Goal: Task Accomplishment & Management: Manage account settings

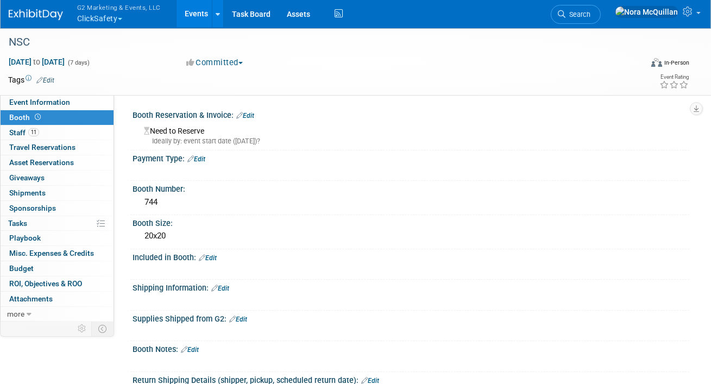
click at [108, 17] on button "G2 Marketing & Events, LLC ClickSafety" at bounding box center [125, 14] width 98 height 28
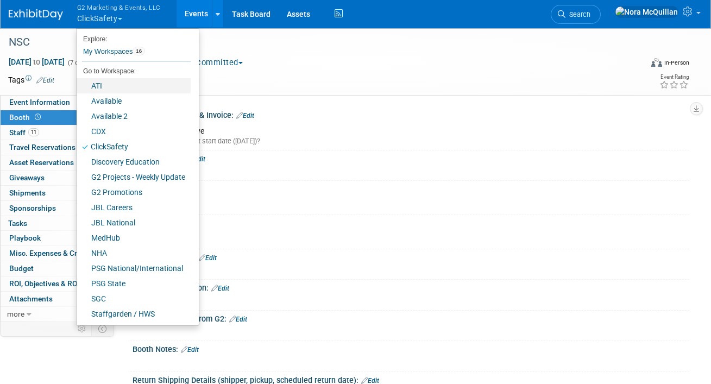
click at [105, 85] on link "ATI" at bounding box center [134, 85] width 114 height 15
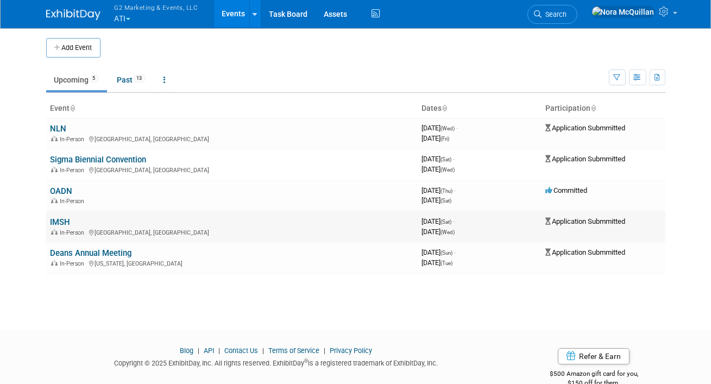
click at [61, 224] on link "IMSH" at bounding box center [61, 222] width 20 height 10
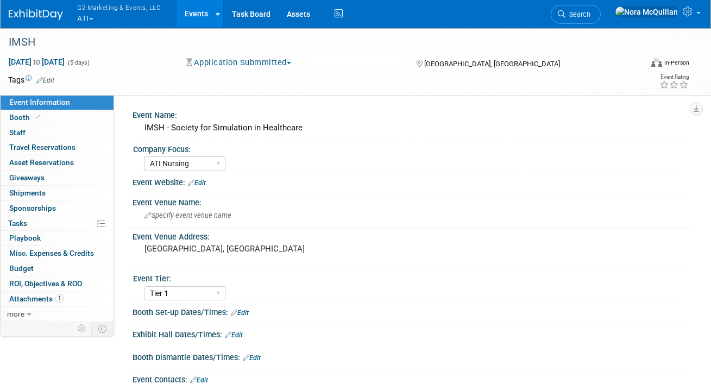
select select "ATI Nursing"
select select "Tier 1"
click at [38, 116] on icon at bounding box center [37, 117] width 5 height 6
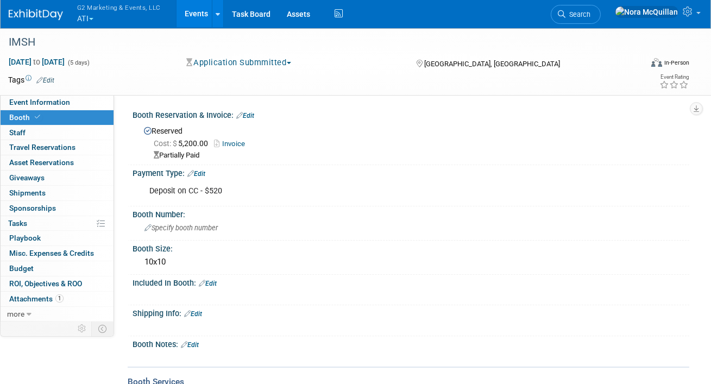
click at [249, 114] on link "Edit" at bounding box center [245, 116] width 18 height 8
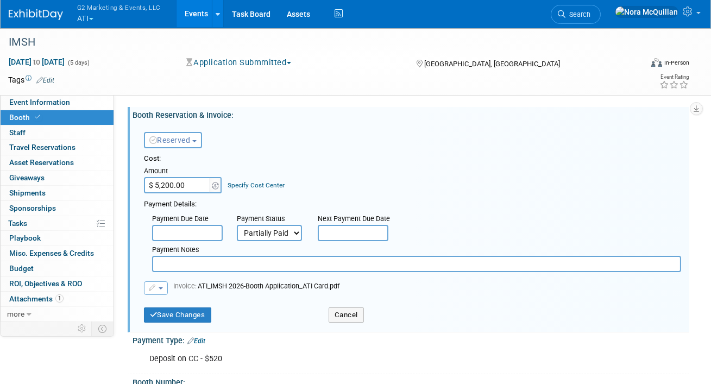
click at [252, 235] on select "Not Paid Yet Partially Paid Paid in Full" at bounding box center [269, 233] width 65 height 16
select select "1"
click at [237, 225] on select "Not Paid Yet Partially Paid Paid in Full" at bounding box center [269, 233] width 65 height 16
click at [161, 313] on button "Save Changes" at bounding box center [177, 315] width 67 height 15
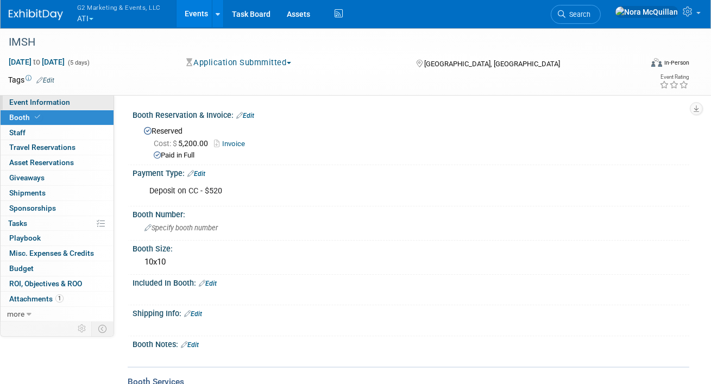
click at [80, 105] on link "Event Information" at bounding box center [57, 102] width 113 height 15
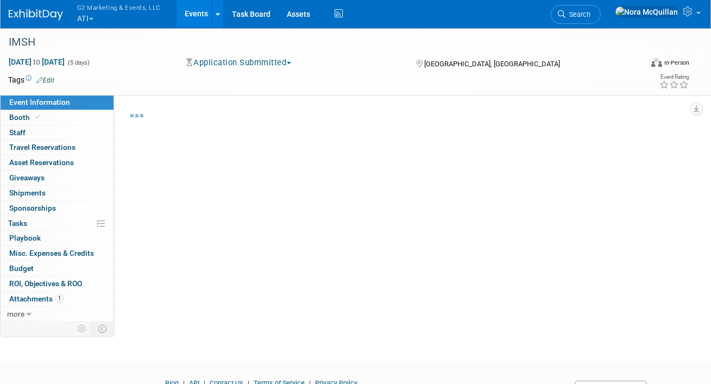
select select "ATI Nursing"
select select "Tier 1"
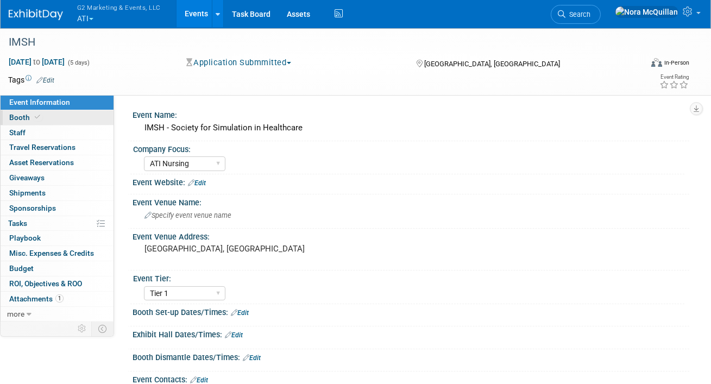
click at [51, 117] on link "Booth" at bounding box center [57, 117] width 113 height 15
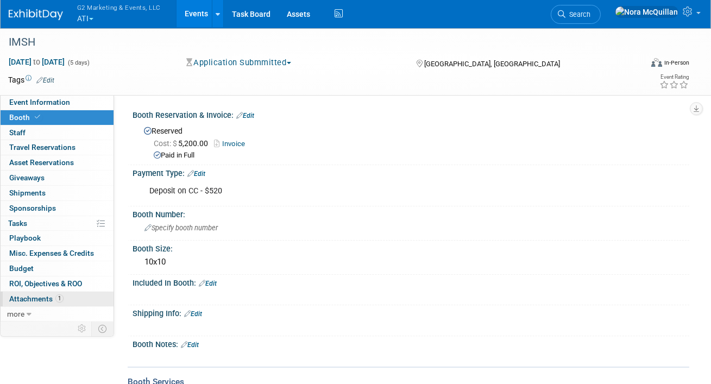
click at [24, 296] on span "Attachments 1" at bounding box center [36, 299] width 54 height 9
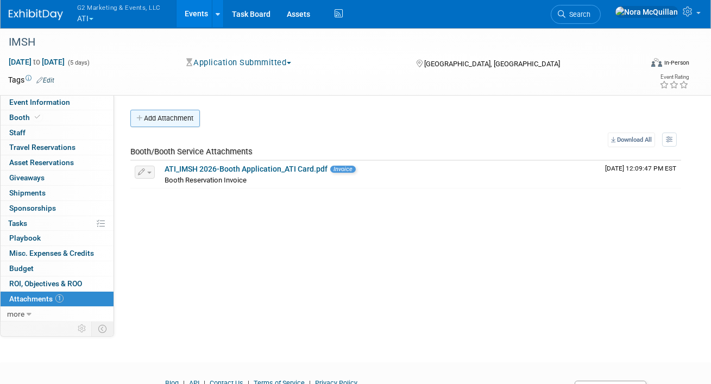
click at [183, 120] on button "Add Attachment" at bounding box center [165, 118] width 70 height 17
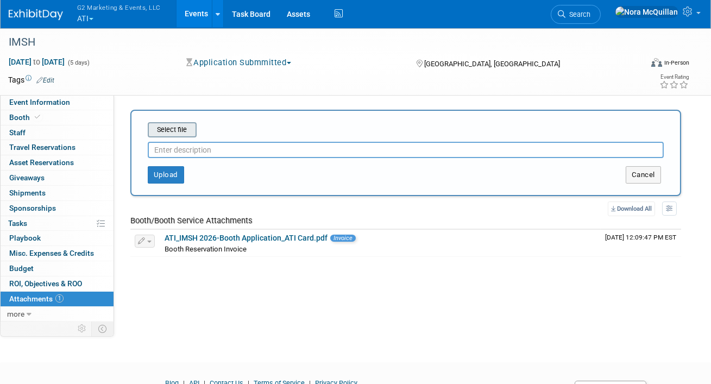
click at [181, 134] on input "file" at bounding box center [130, 129] width 129 height 13
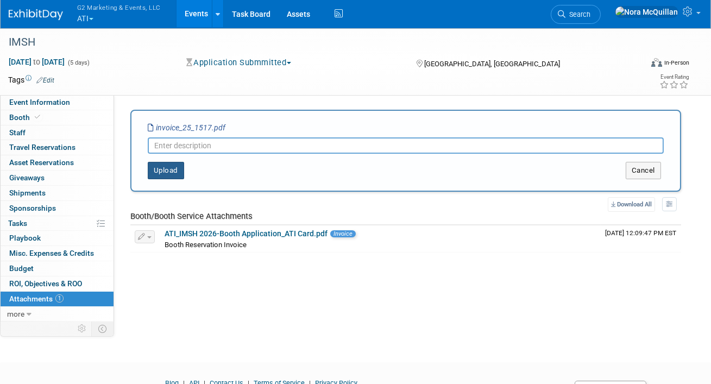
click at [161, 167] on button "Upload" at bounding box center [166, 170] width 36 height 17
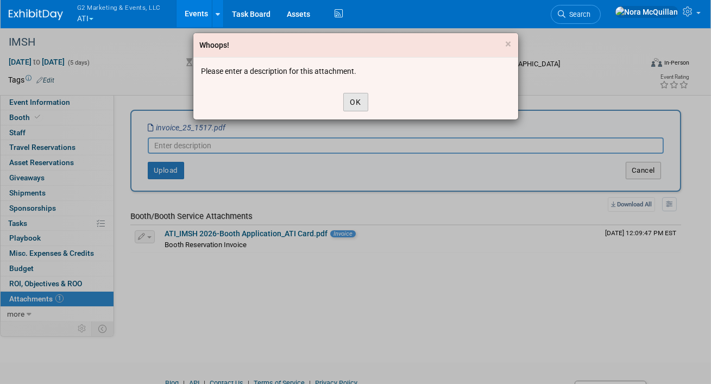
click at [352, 99] on button "OK" at bounding box center [355, 102] width 25 height 18
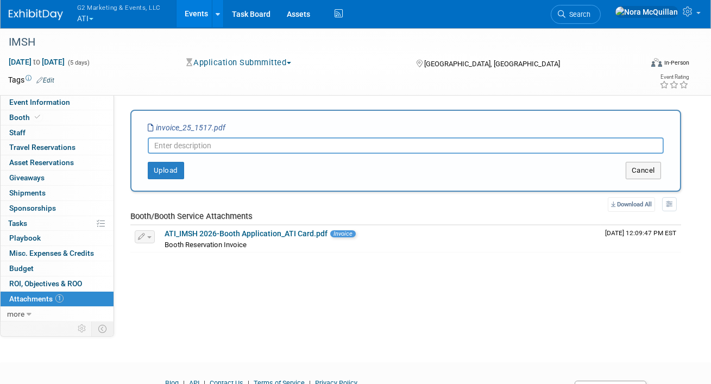
click at [228, 141] on input "text" at bounding box center [406, 145] width 516 height 16
type input "Booth Confirmation"
click at [166, 172] on button "Upload" at bounding box center [166, 170] width 36 height 17
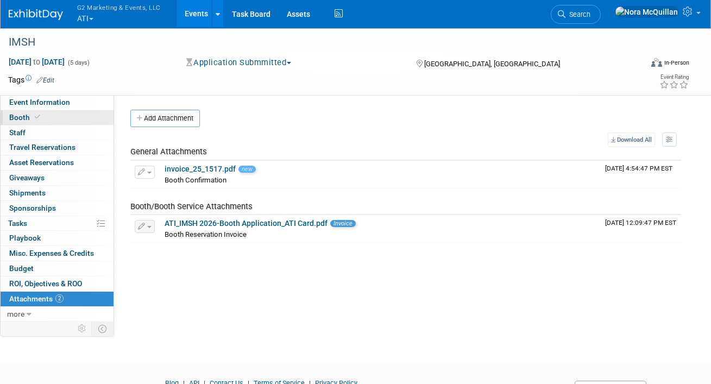
click at [67, 121] on link "Booth" at bounding box center [57, 117] width 113 height 15
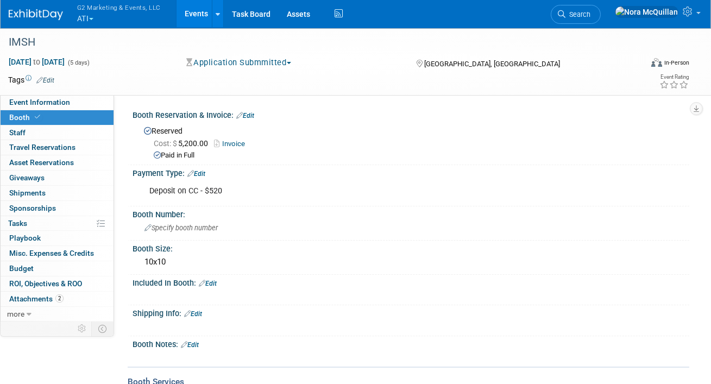
click at [195, 341] on link "Edit" at bounding box center [190, 345] width 18 height 8
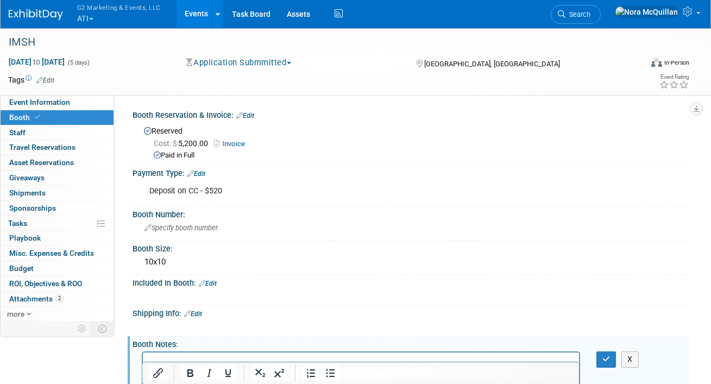
scroll to position [37, 0]
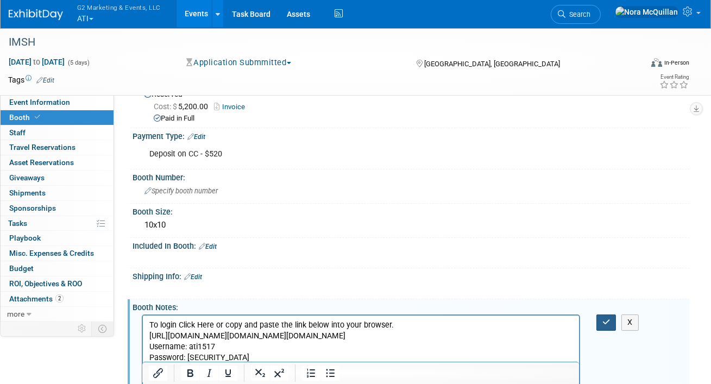
click at [609, 323] on icon "button" at bounding box center [607, 322] width 8 height 8
